Goal: Task Accomplishment & Management: Manage account settings

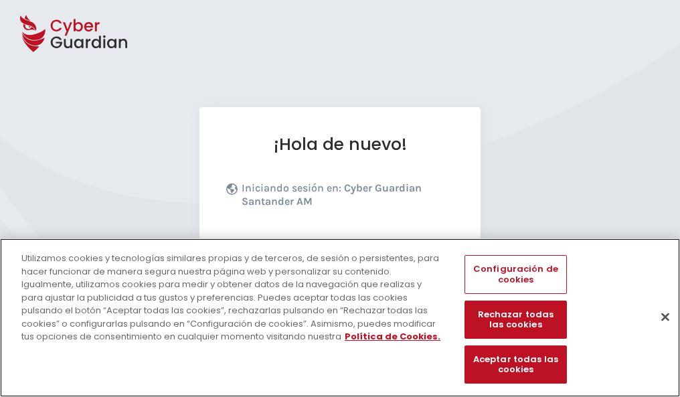
scroll to position [164, 0]
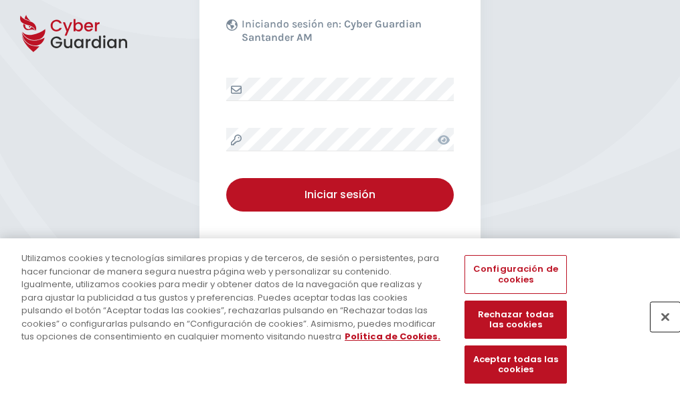
click at [658, 331] on button "Cerrar" at bounding box center [664, 316] width 29 height 29
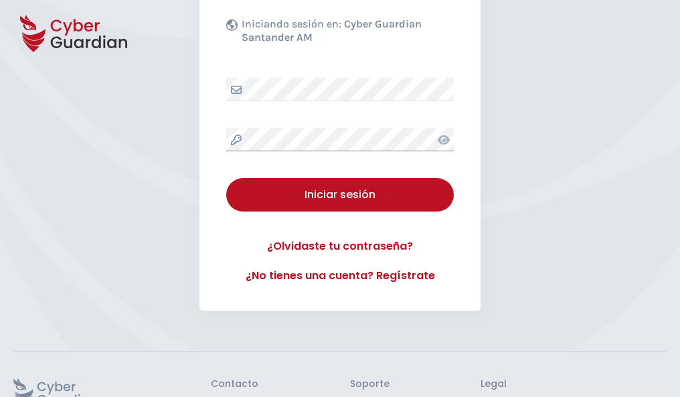
scroll to position [260, 0]
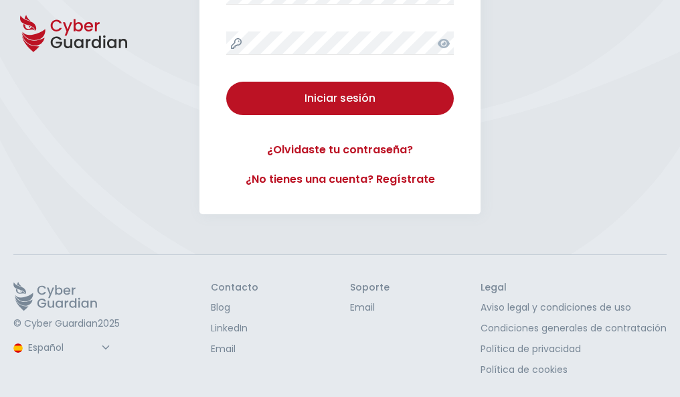
click at [226, 82] on button "Iniciar sesión" at bounding box center [339, 98] width 227 height 33
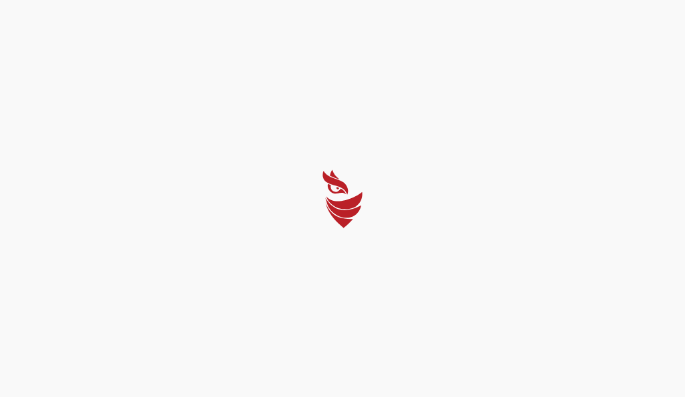
select select "Português (BR)"
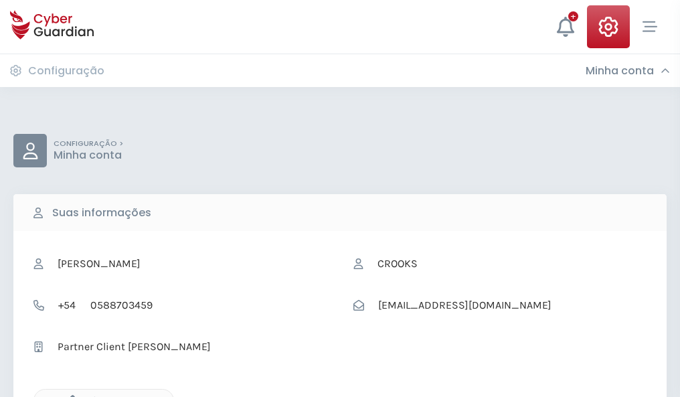
click at [69, 395] on icon "button" at bounding box center [69, 400] width 11 height 11
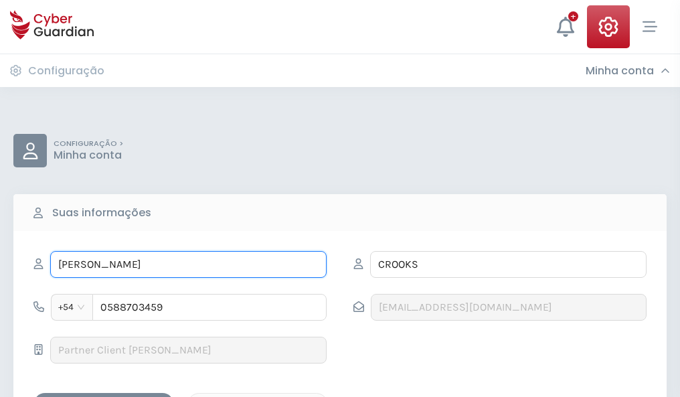
click at [188, 264] on input "LURA" at bounding box center [188, 264] width 276 height 27
type input "L"
type input "Cristina"
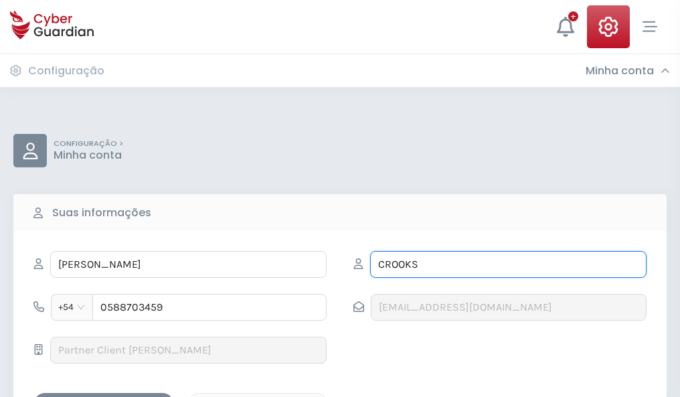
click at [508, 264] on input "CROOKS" at bounding box center [508, 264] width 276 height 27
type input "C"
type input "Portero"
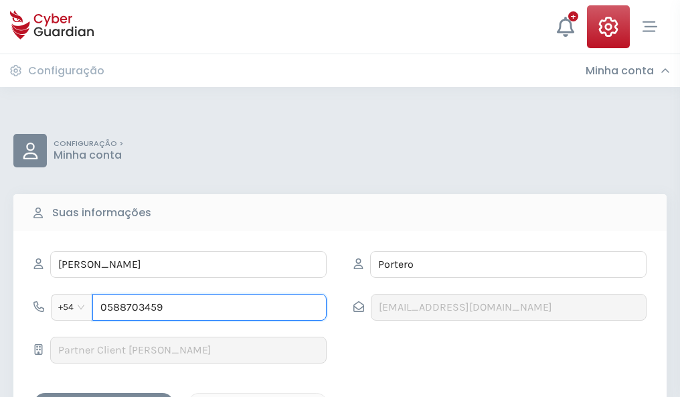
click at [209, 307] on input "0588703459" at bounding box center [209, 307] width 234 height 27
type input "0"
type input "4978309540"
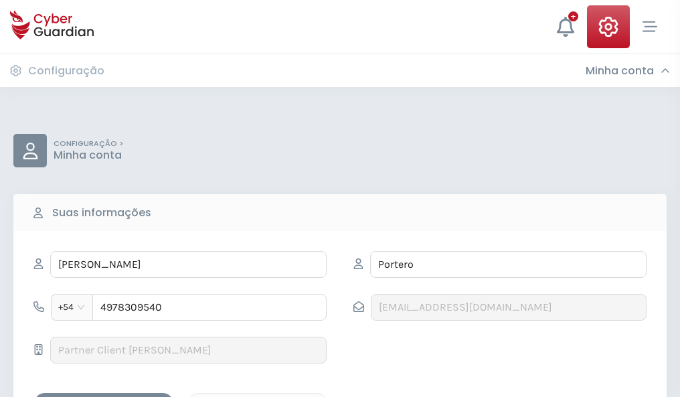
click at [104, 396] on div "Salvar alterações" at bounding box center [103, 404] width 120 height 17
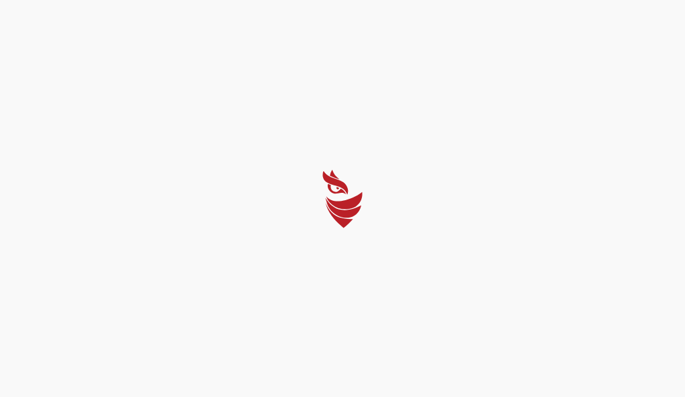
select select "Português (BR)"
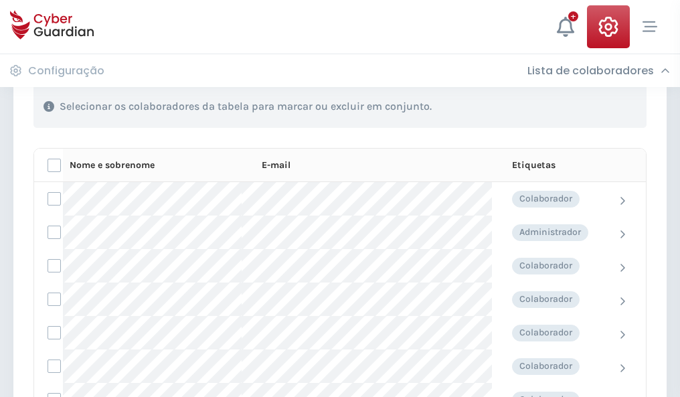
scroll to position [573, 0]
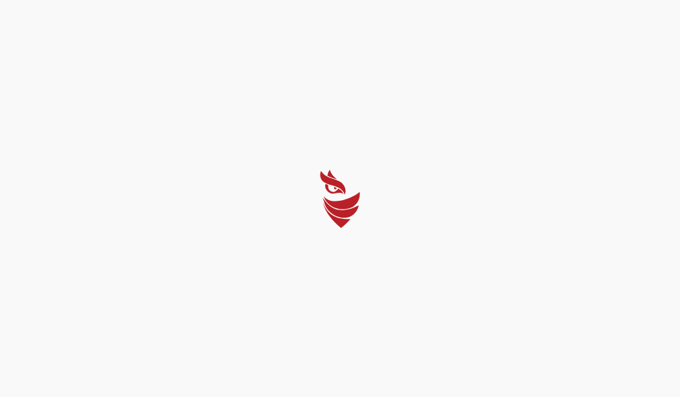
select select "Português (BR)"
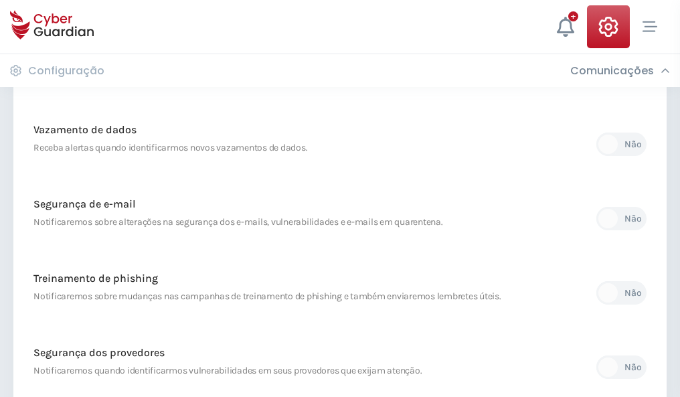
scroll to position [705, 0]
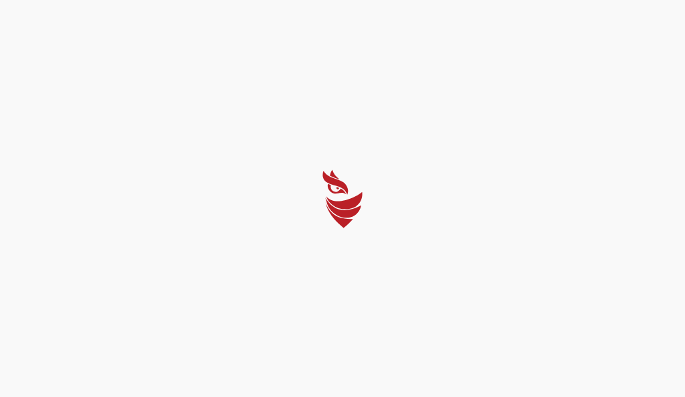
select select "Português (BR)"
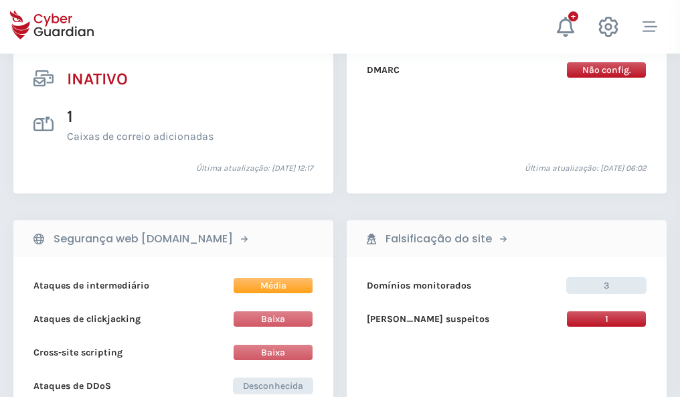
scroll to position [1326, 0]
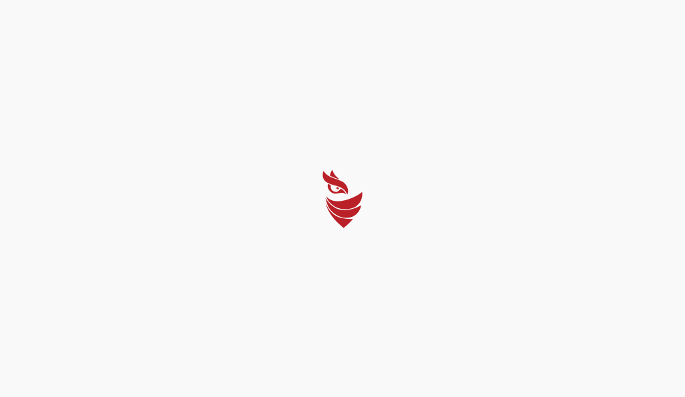
select select "Português (BR)"
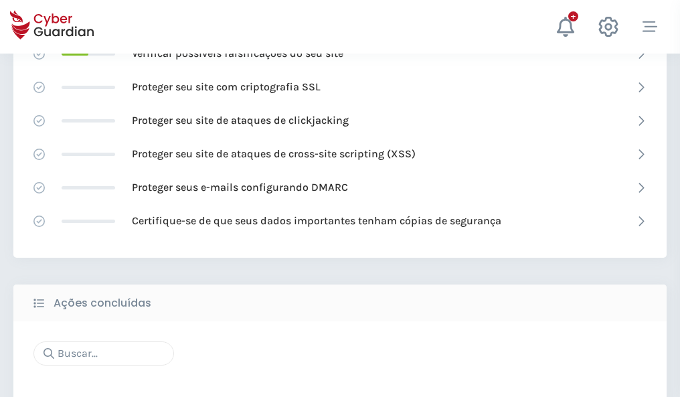
scroll to position [891, 0]
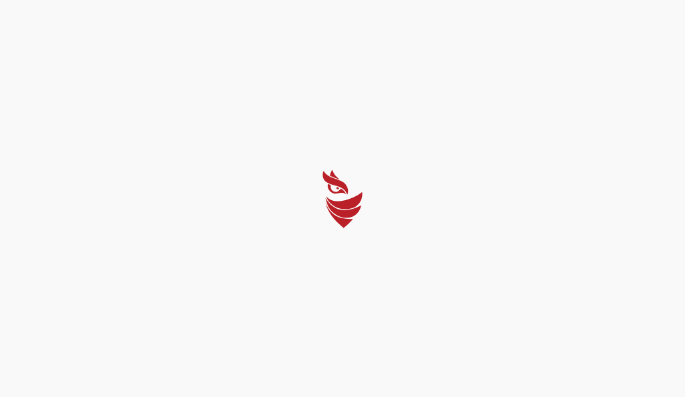
select select "Português (BR)"
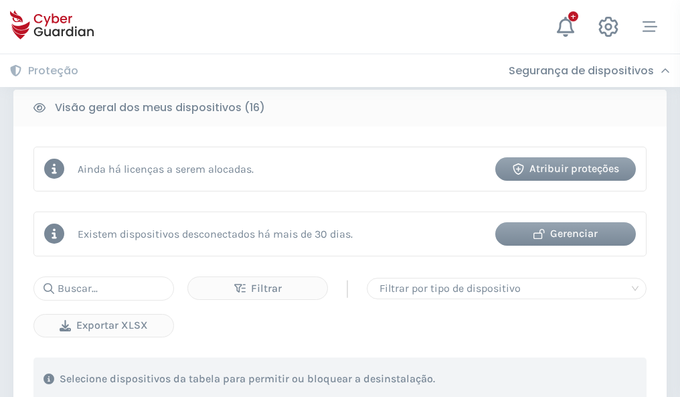
scroll to position [1247, 0]
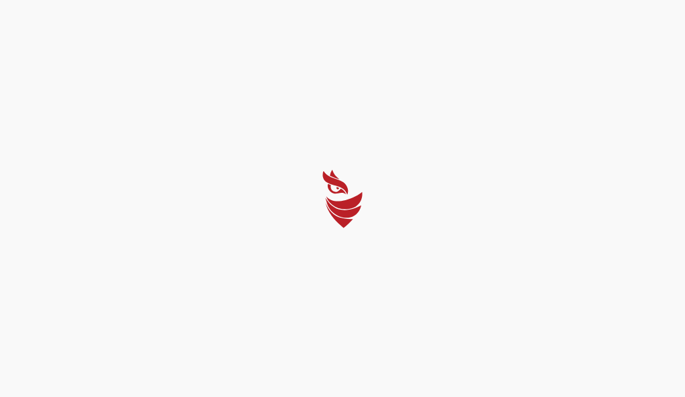
select select "Português (BR)"
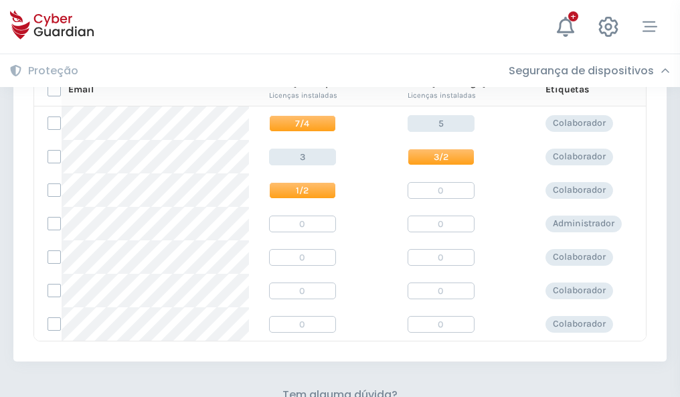
scroll to position [574, 0]
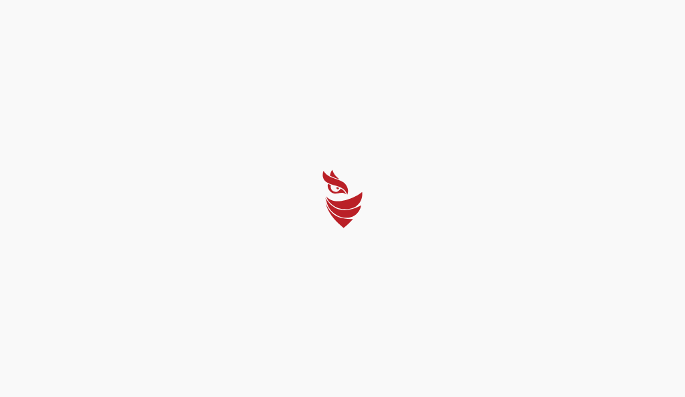
select select "Português (BR)"
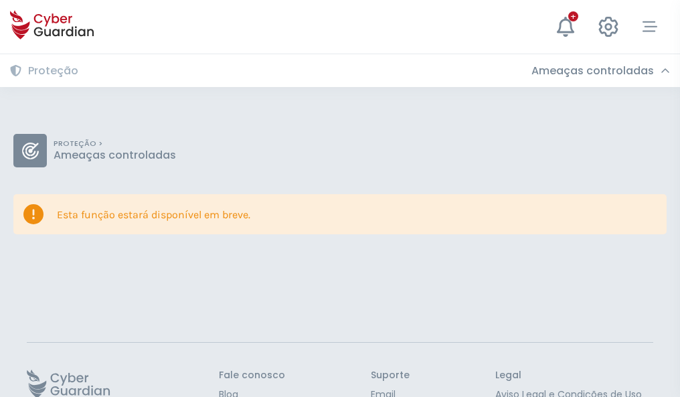
scroll to position [87, 0]
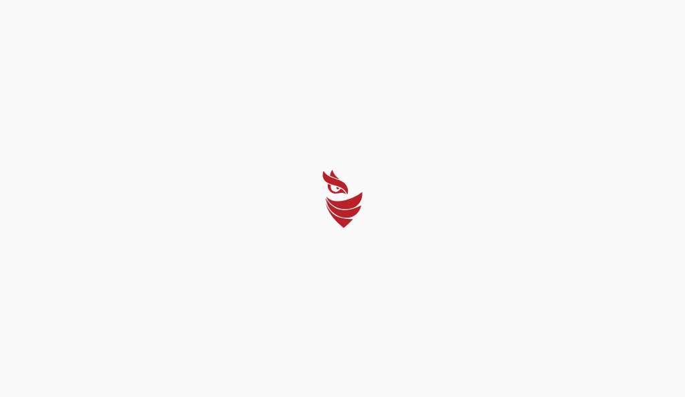
select select "Português (BR)"
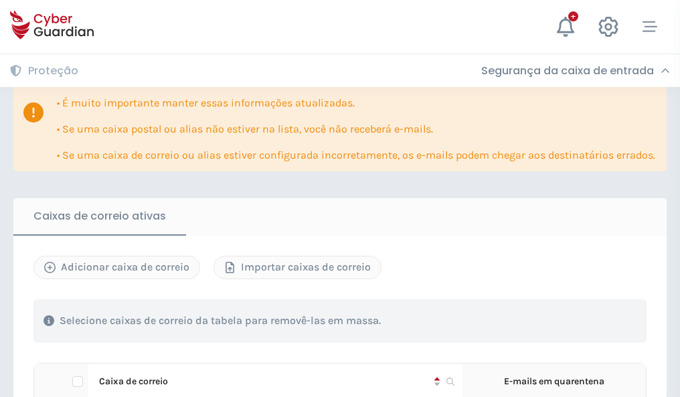
scroll to position [786, 0]
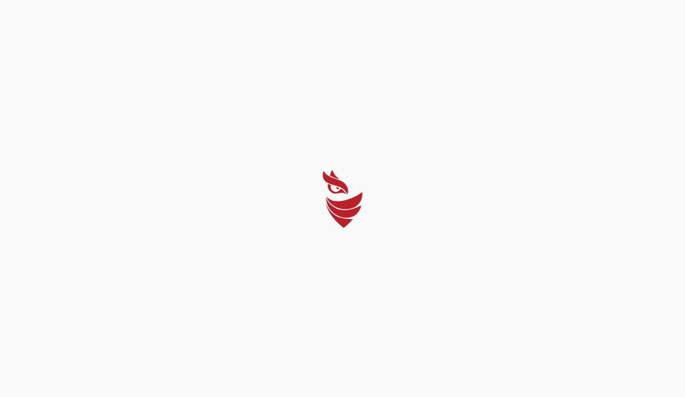
select select "Português (BR)"
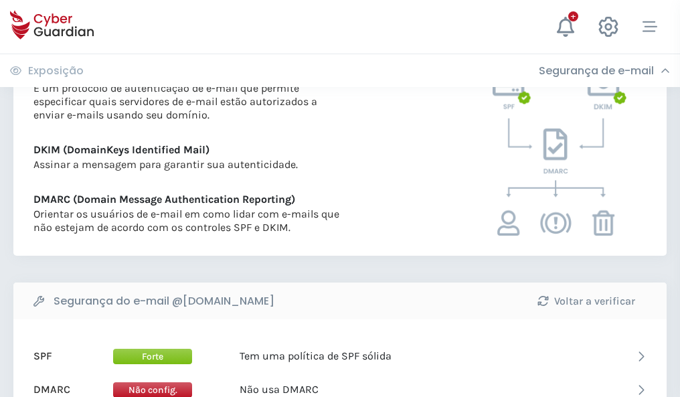
scroll to position [722, 0]
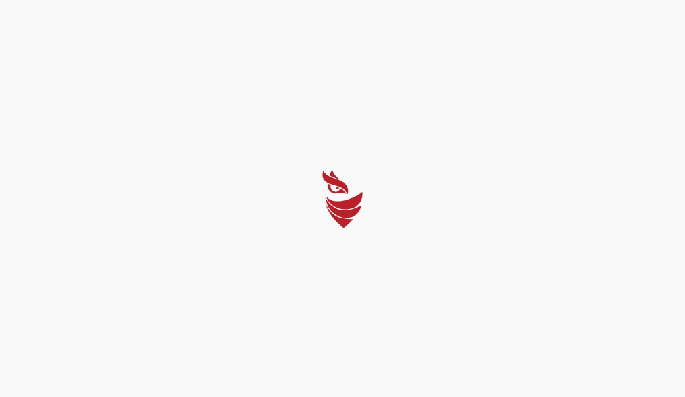
select select "Português (BR)"
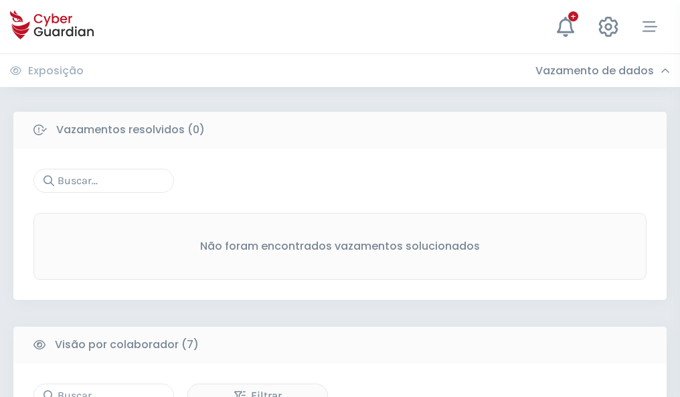
scroll to position [1107, 0]
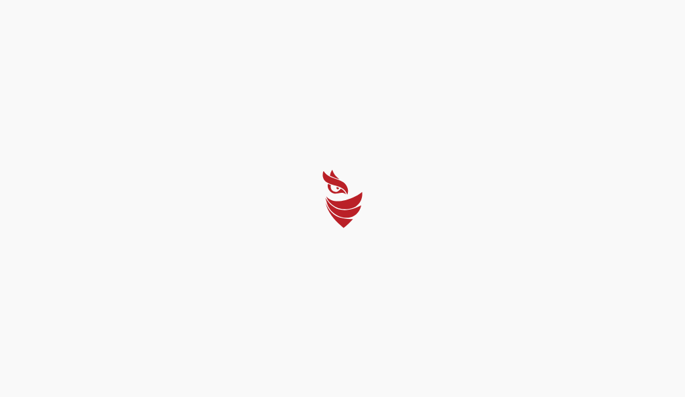
select select "Português (BR)"
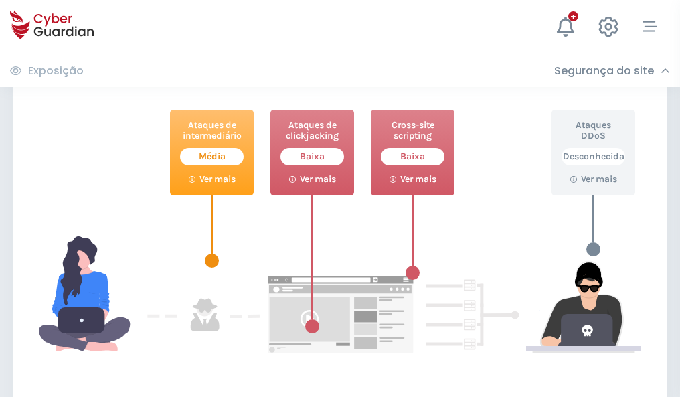
scroll to position [729, 0]
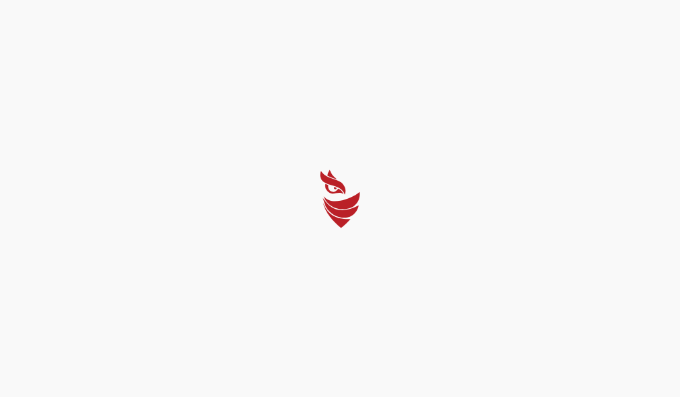
select select "Português (BR)"
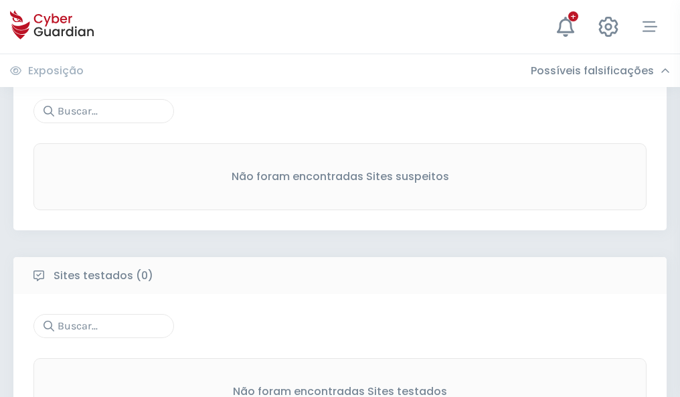
scroll to position [700, 0]
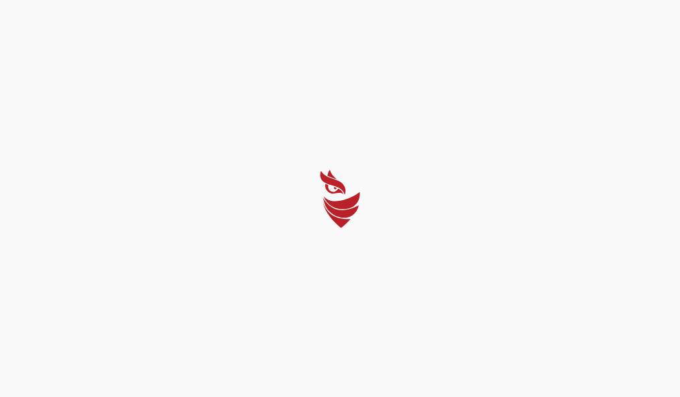
select select "Português (BR)"
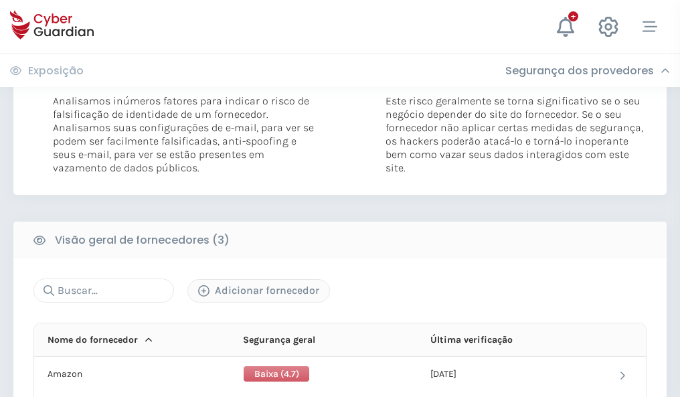
scroll to position [749, 0]
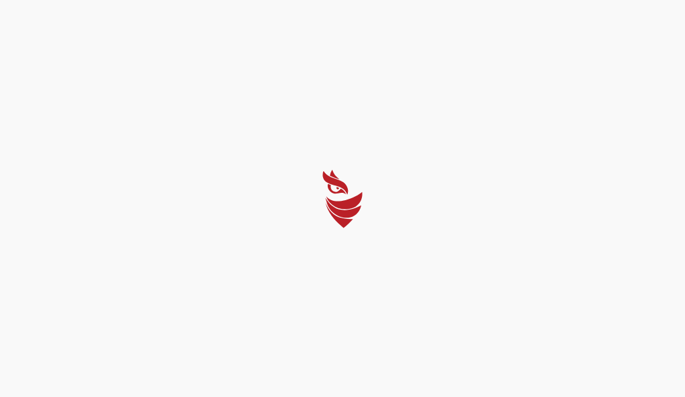
select select "Português (BR)"
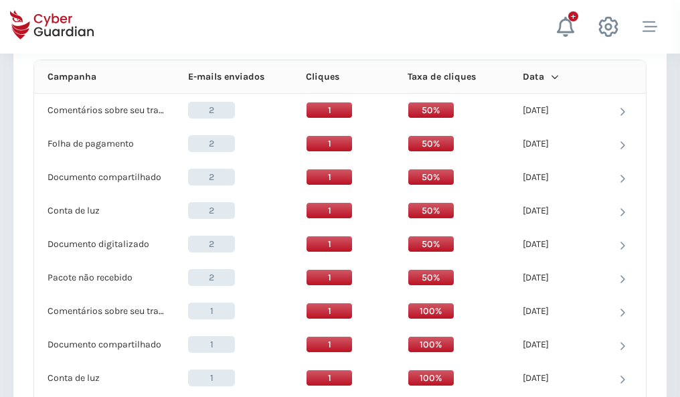
scroll to position [1200, 0]
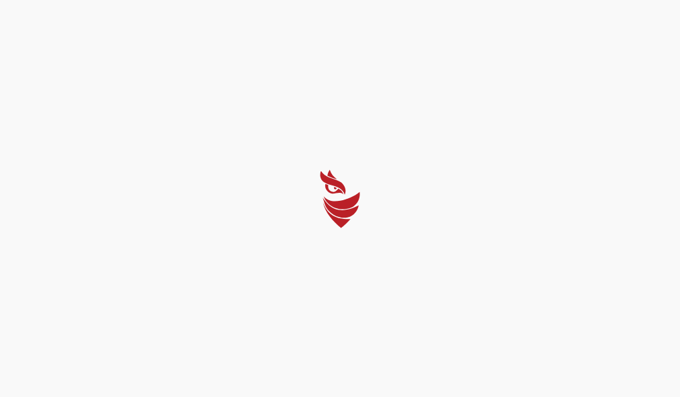
select select "Português (BR)"
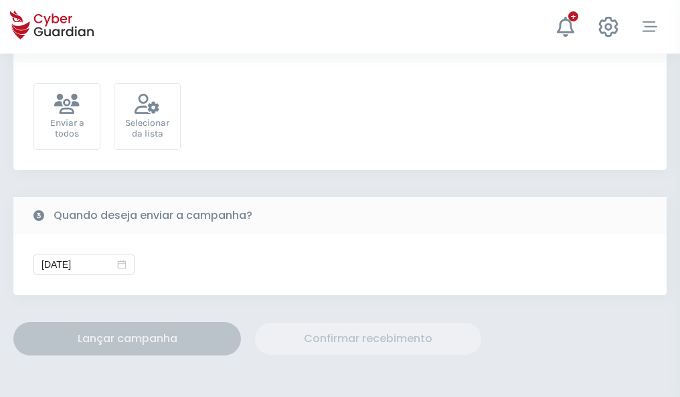
scroll to position [490, 0]
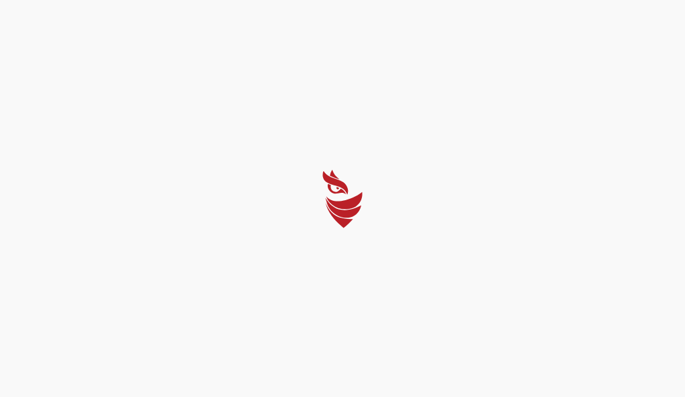
select select "Português (BR)"
